Goal: Information Seeking & Learning: Learn about a topic

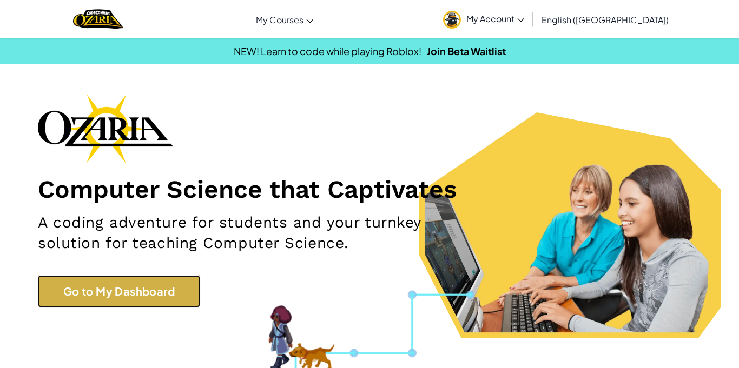
click at [96, 301] on link "Go to My Dashboard" at bounding box center [119, 291] width 162 height 32
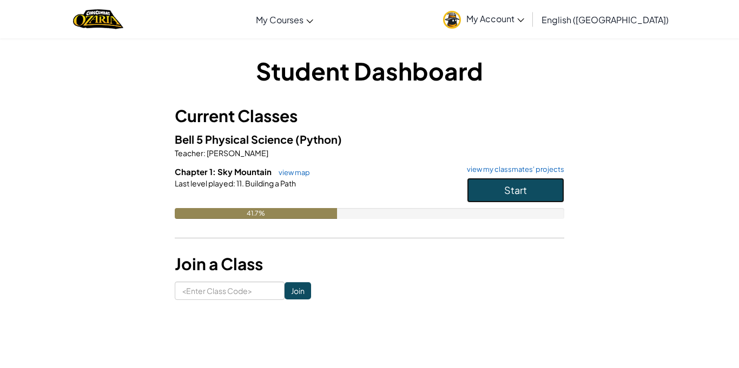
click at [525, 196] on button "Start" at bounding box center [515, 190] width 97 height 25
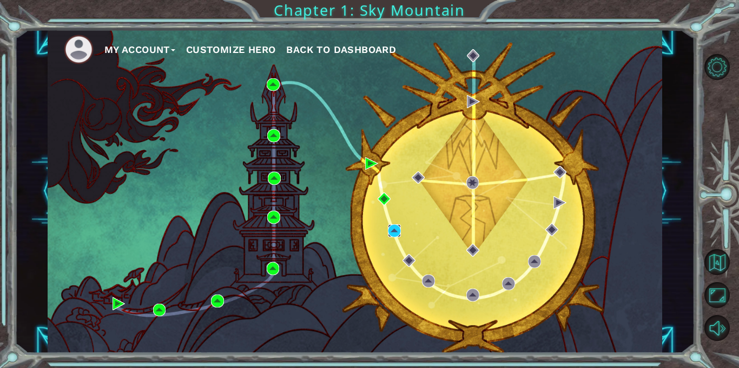
click at [394, 237] on img at bounding box center [394, 230] width 13 height 13
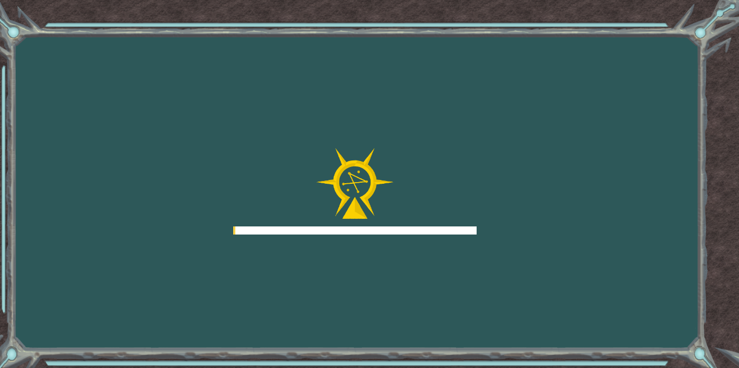
click at [385, 239] on div "Goals Error loading from server. Try refreshing the page. You'll need to join a…" at bounding box center [369, 184] width 739 height 368
